Goal: Task Accomplishment & Management: Manage account settings

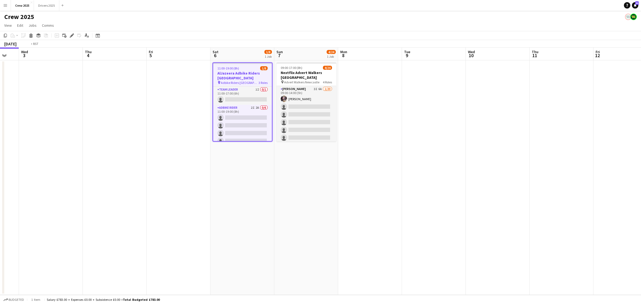
scroll to position [0, 242]
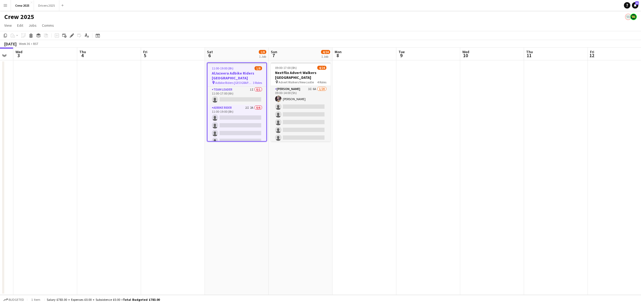
drag, startPoint x: 378, startPoint y: 201, endPoint x: 264, endPoint y: 210, distance: 115.0
click at [264, 210] on app-calendar-viewport "Sat 30 2/3 1 Job Sun 31 Mon 1 Tue 2 Wed 3 Thu 4 Fri 5 Sat 6 1/8 1 Job Sun 7 4/2…" at bounding box center [320, 171] width 641 height 247
click at [238, 207] on app-date-cell "11:00-19:00 (8h) 1/8 AlJazeera Adbike Riders London pin Adbike Riders London 3 …" at bounding box center [237, 177] width 64 height 234
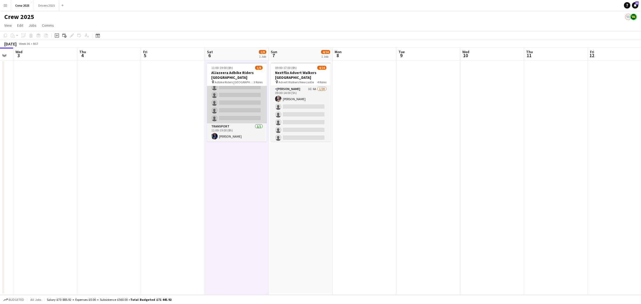
scroll to position [0, 0]
click at [241, 129] on app-card-role "Adbike Rider 2I 2A 0/6 11:00-19:00 (8h) single-neutral-actions single-neutral-a…" at bounding box center [237, 132] width 60 height 57
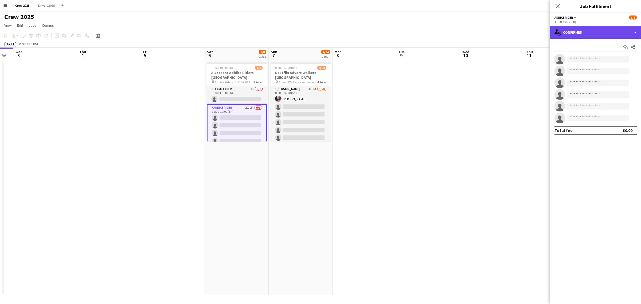
click at [600, 31] on div "single-neutral-actions-check-2 Confirmed" at bounding box center [595, 32] width 91 height 13
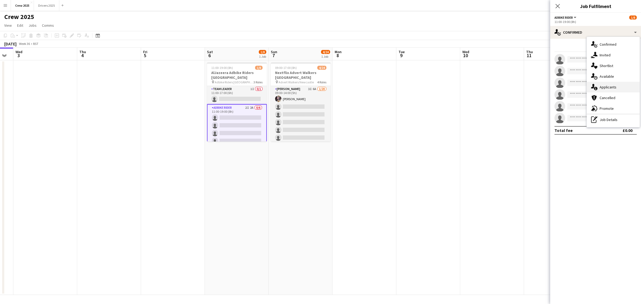
click at [620, 86] on div "single-neutral-actions-information Applicants" at bounding box center [613, 87] width 53 height 11
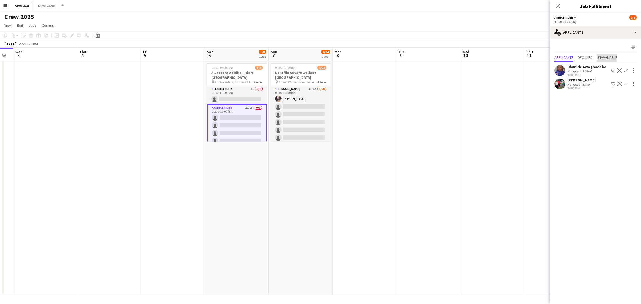
click at [604, 54] on span "Unavailable" at bounding box center [607, 58] width 21 height 8
click at [582, 48] on span "Declined" at bounding box center [585, 47] width 15 height 4
click at [563, 46] on span "Applicants" at bounding box center [563, 47] width 19 height 4
click at [317, 178] on app-date-cell "09:00-17:00 (8h) 4/24 Nextflix Advert Walkers Newcastle pin Advert Walkers Newc…" at bounding box center [301, 177] width 64 height 234
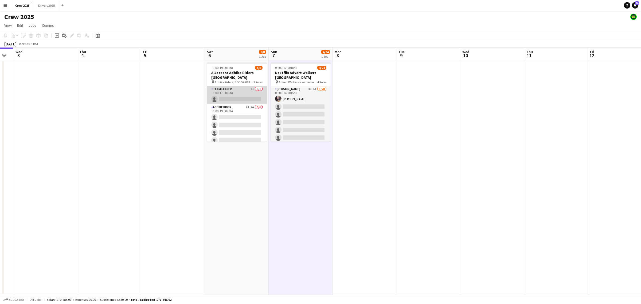
click at [229, 92] on app-card-role "Team Leader 1I 0/1 11:00-17:00 (6h) single-neutral-actions" at bounding box center [237, 95] width 60 height 18
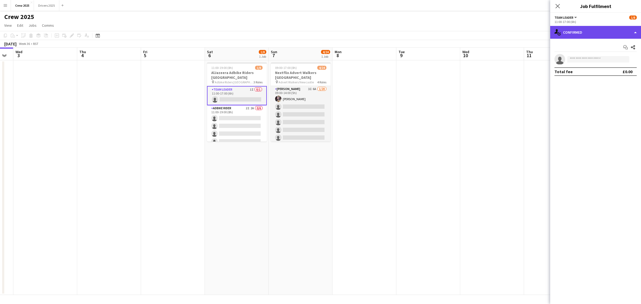
click at [565, 32] on div "single-neutral-actions-check-2 Confirmed" at bounding box center [595, 32] width 91 height 13
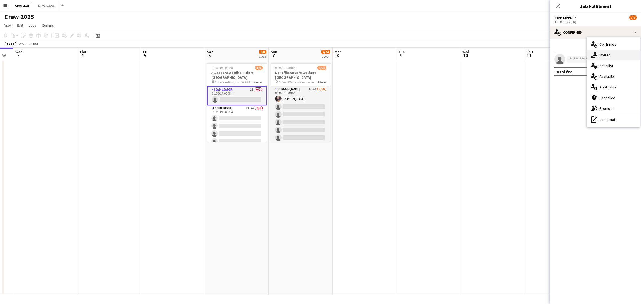
click at [606, 57] on span "Invited" at bounding box center [605, 55] width 11 height 5
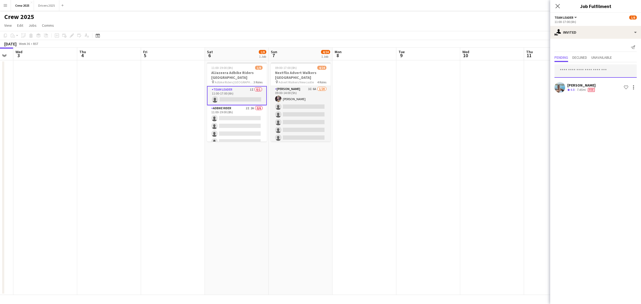
click at [566, 71] on input "text" at bounding box center [595, 70] width 82 height 13
type input "*****"
click at [577, 89] on span "[EMAIL_ADDRESS][DOMAIN_NAME]" at bounding box center [596, 89] width 74 height 4
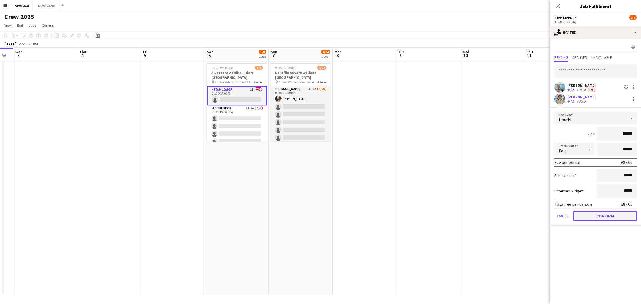
click at [608, 211] on button "Confirm" at bounding box center [604, 215] width 63 height 11
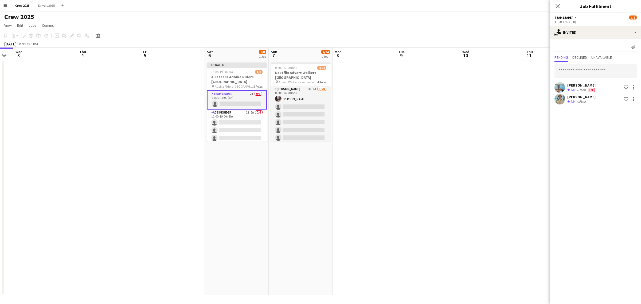
click at [372, 119] on app-date-cell at bounding box center [364, 177] width 64 height 234
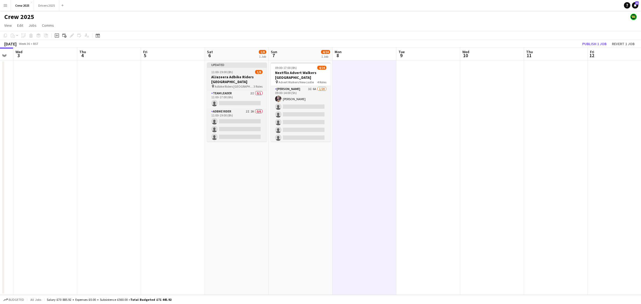
click at [240, 67] on div at bounding box center [237, 67] width 60 height 1
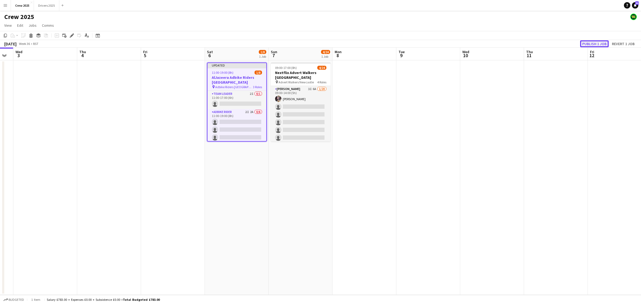
click at [597, 43] on button "Publish 1 job" at bounding box center [594, 43] width 29 height 7
click at [47, 9] on button "Drivers 2025 Close" at bounding box center [46, 5] width 25 height 10
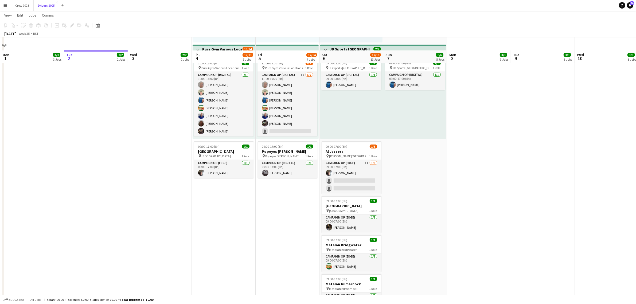
scroll to position [534, 0]
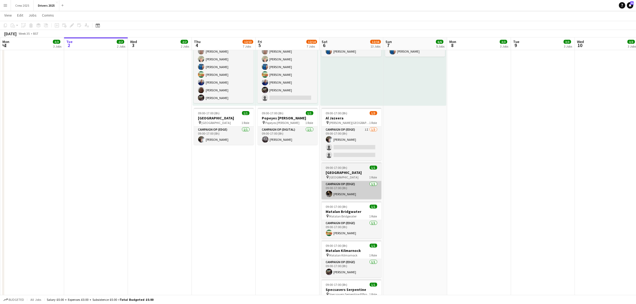
click at [342, 197] on app-card-role "Campaign Op (Edge) [DATE] 09:00-17:00 (8h) [PERSON_NAME]" at bounding box center [352, 190] width 60 height 18
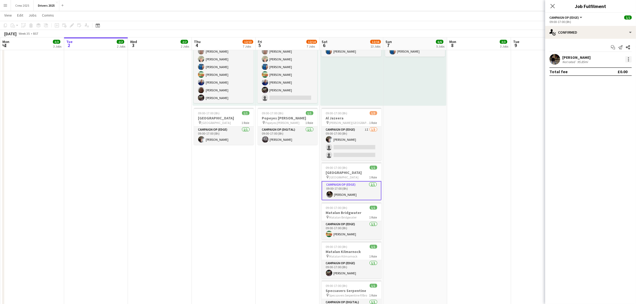
click at [629, 60] on div at bounding box center [628, 59] width 6 height 6
click at [614, 121] on span "Remove" at bounding box center [610, 120] width 33 height 5
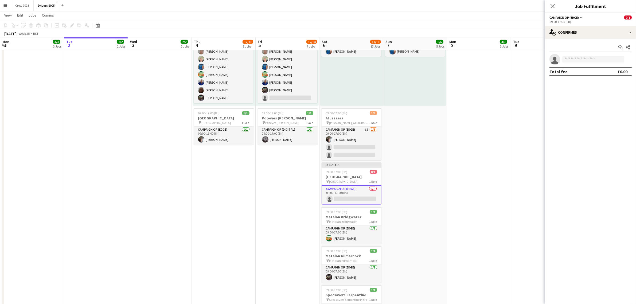
click at [445, 172] on app-date-cell "09:00-17:00 (8h) 1/1 pin Sky Various Locations 1 Role Campaign Op (Digital) [DA…" at bounding box center [415, 243] width 64 height 1434
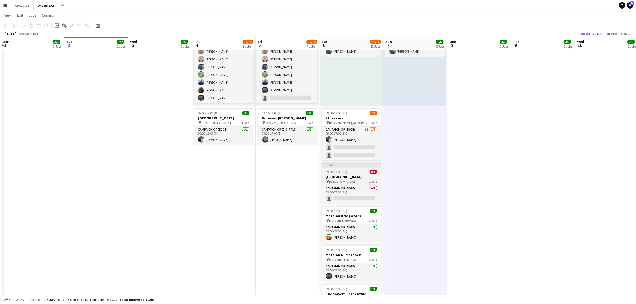
click at [335, 168] on app-job-card "Updated 09:00-17:00 (8h) 0/1 [GEOGRAPHIC_DATA] pin [GEOGRAPHIC_DATA] 1 Role Cam…" at bounding box center [352, 182] width 60 height 41
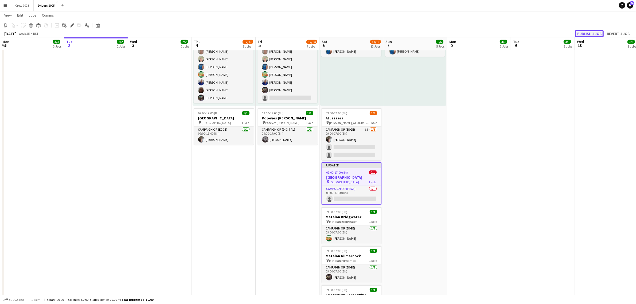
click at [592, 33] on button "Publish 1 job" at bounding box center [589, 33] width 29 height 7
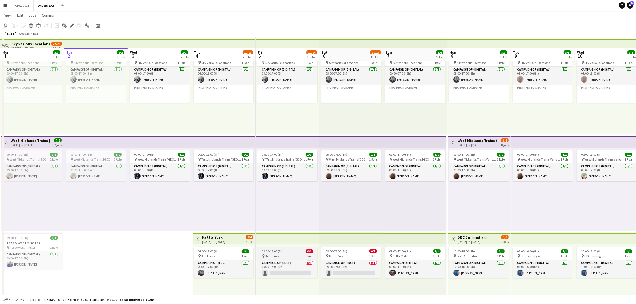
scroll to position [33, 0]
